Goal: Transaction & Acquisition: Purchase product/service

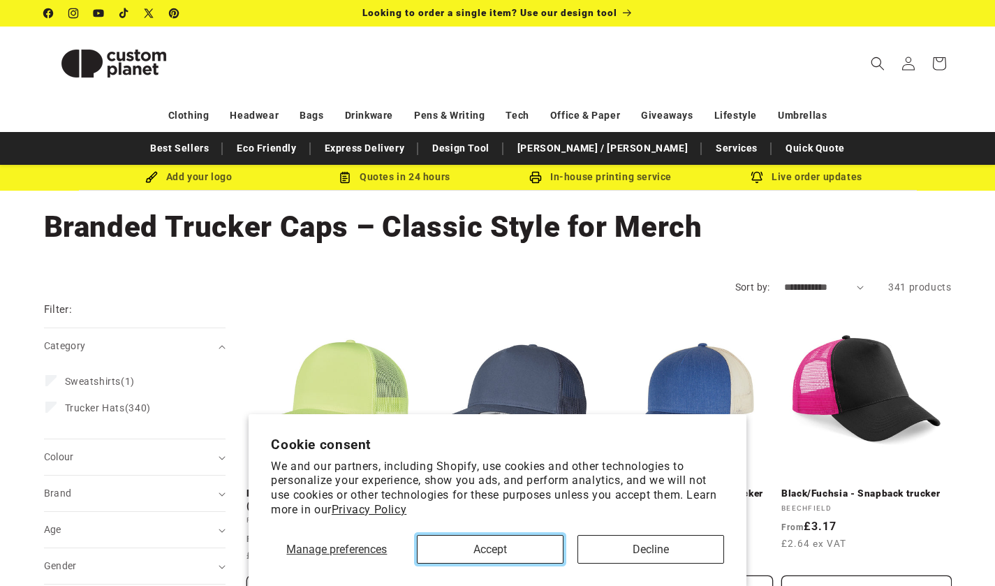
click at [533, 553] on button "Accept" at bounding box center [490, 549] width 147 height 29
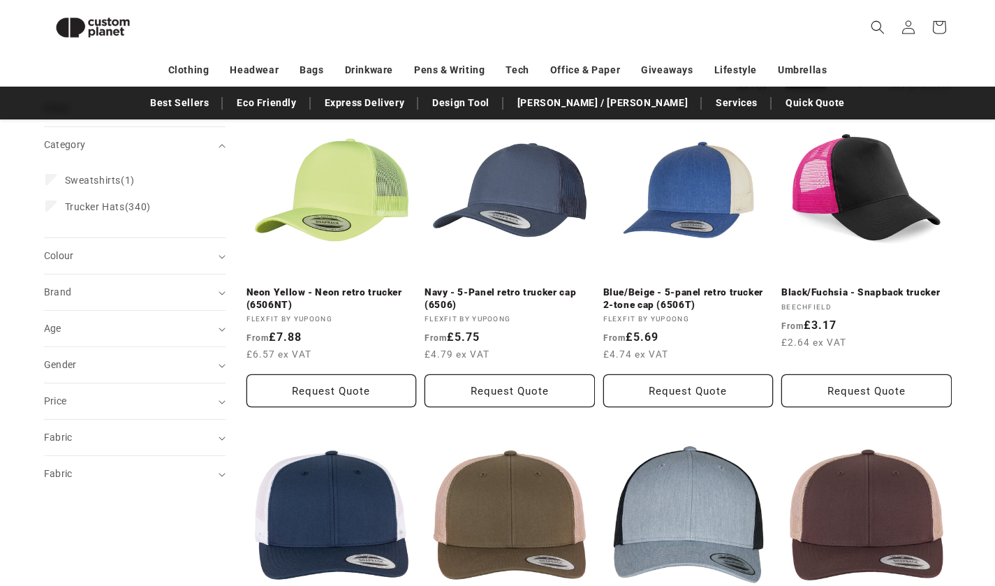
scroll to position [202, 0]
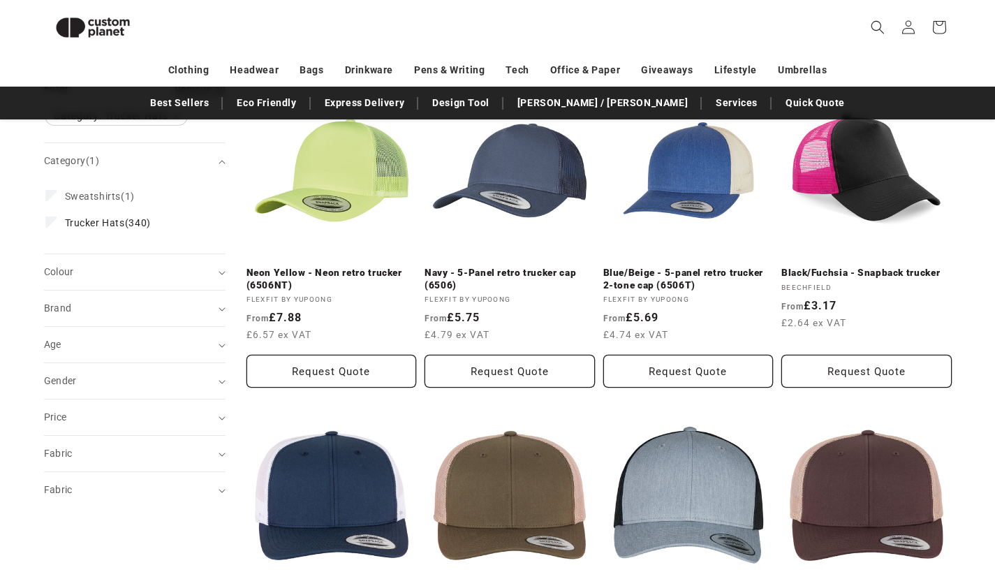
click at [212, 270] on div "Colour (0)" at bounding box center [129, 272] width 170 height 15
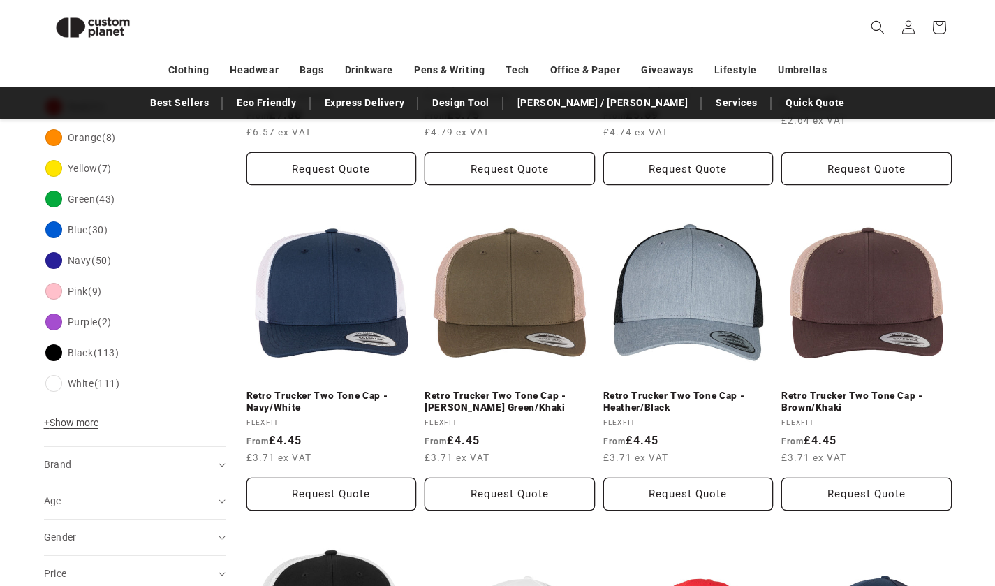
scroll to position [399, 0]
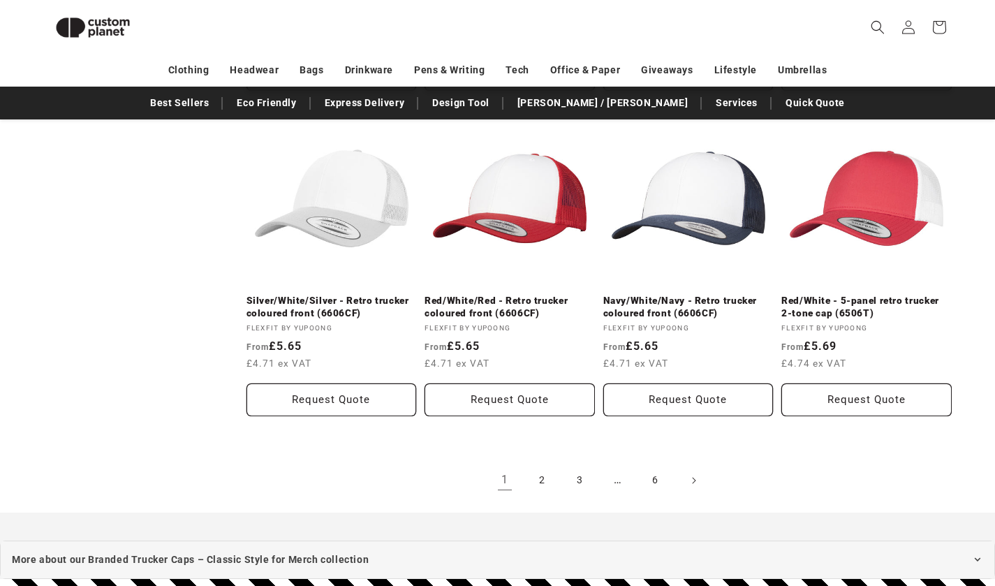
scroll to position [1485, 0]
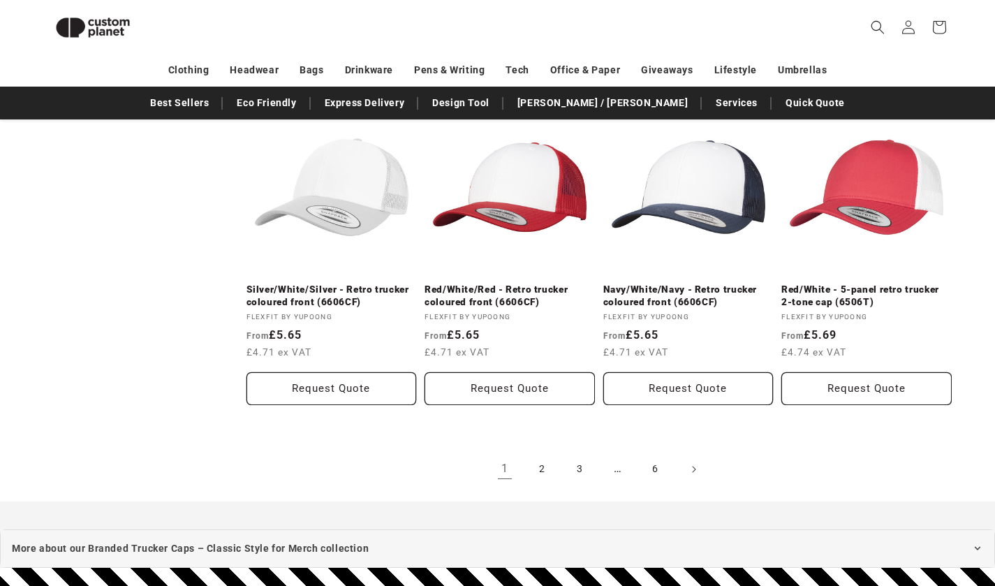
click at [692, 463] on icon "Next page" at bounding box center [694, 469] width 4 height 14
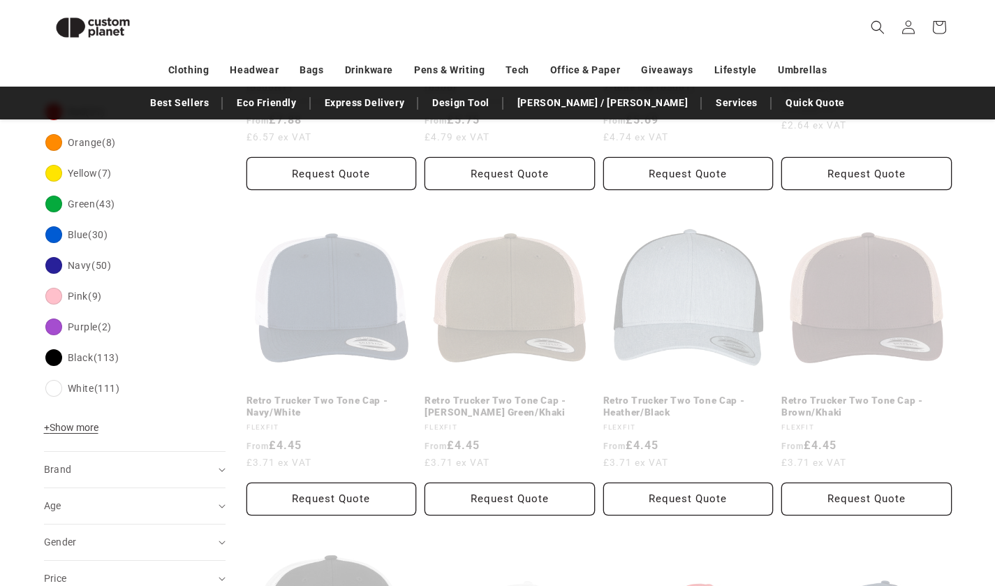
scroll to position [202, 0]
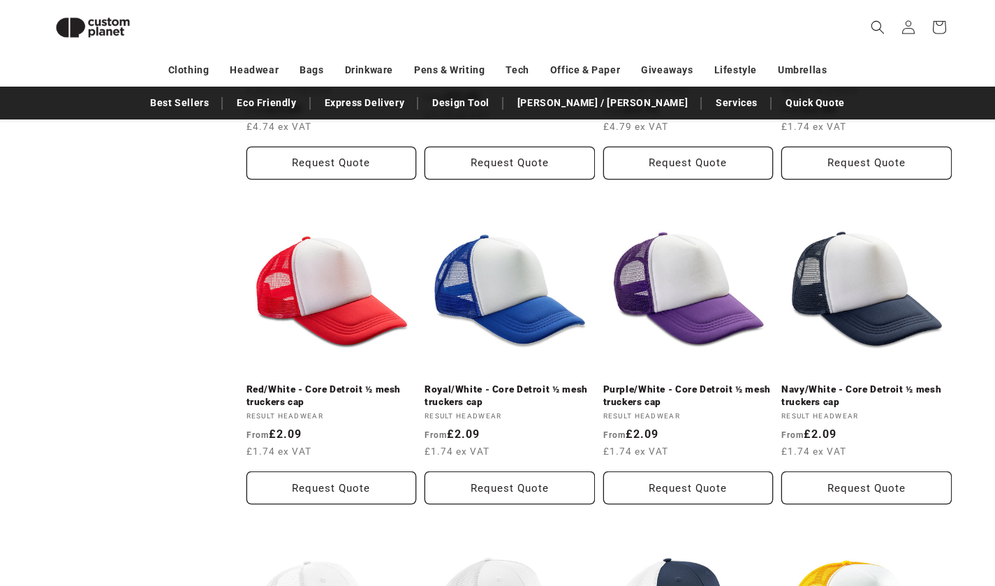
scroll to position [734, 0]
